Goal: Find contact information: Find contact information

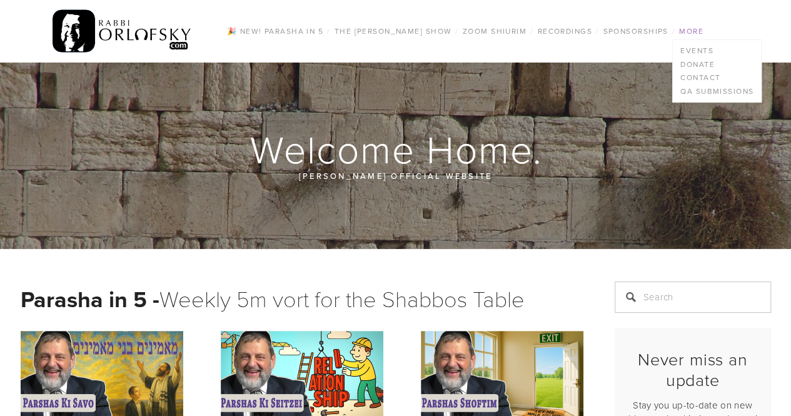
click at [692, 35] on link "More" at bounding box center [691, 31] width 32 height 16
click at [714, 73] on link "Contact" at bounding box center [717, 78] width 88 height 14
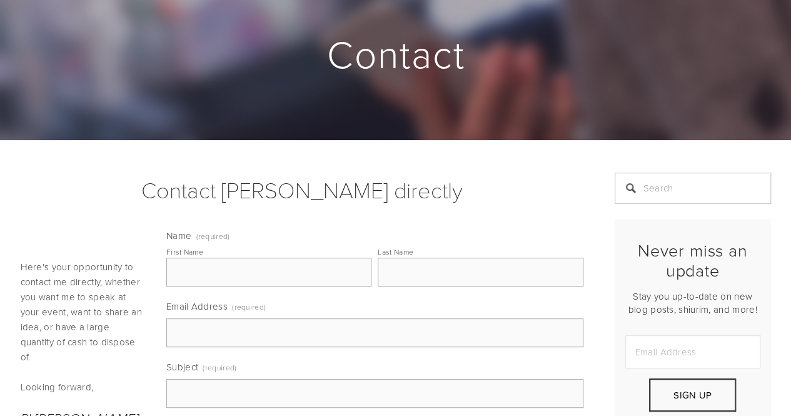
scroll to position [114, 0]
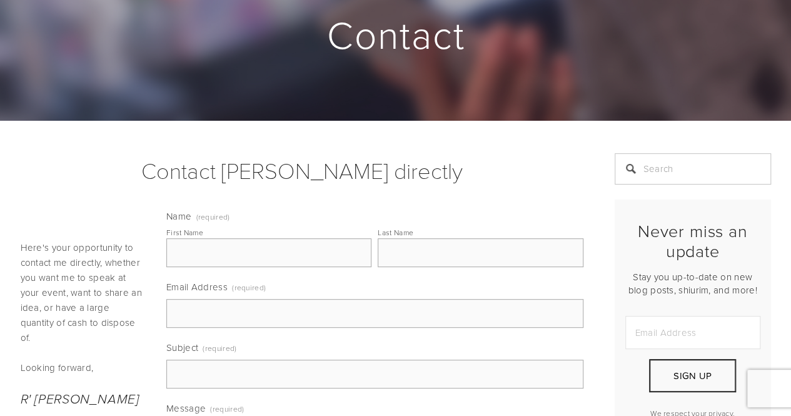
click at [660, 330] on input "Email Address" at bounding box center [692, 332] width 135 height 33
type input "[EMAIL_ADDRESS][DOMAIN_NAME]"
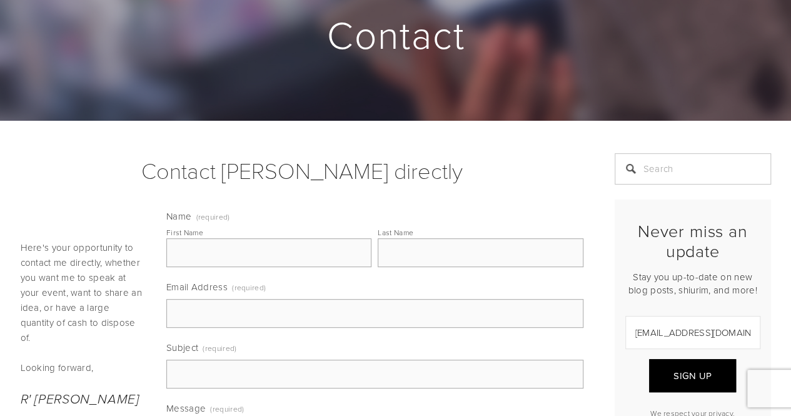
click at [698, 385] on button "Sign Up" at bounding box center [692, 375] width 86 height 33
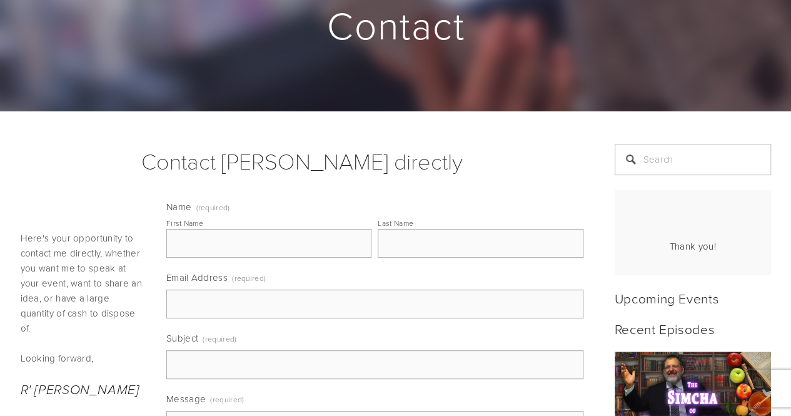
scroll to position [116, 0]
